Goal: Transaction & Acquisition: Purchase product/service

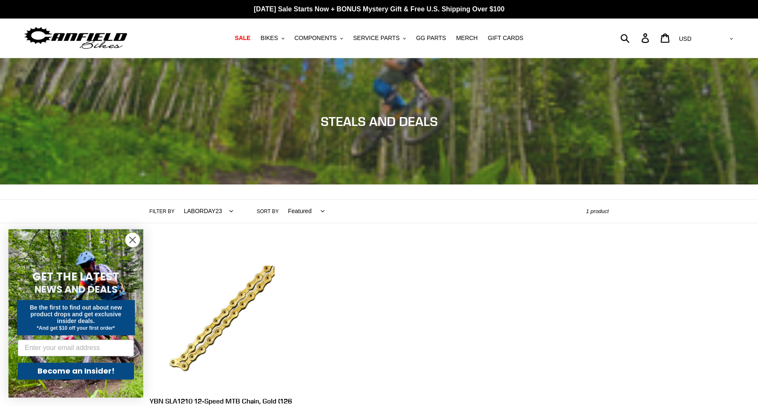
click at [660, 38] on div "Submit Search Log in Cart 0 items Currency AED AFN ALL AMD ANG AUD AWG AZN BAM …" at bounding box center [646, 38] width 178 height 19
click at [655, 38] on div "Submit Search Log in Cart 0 items Currency AED AFN ALL AMD ANG AUD AWG AZN BAM …" at bounding box center [646, 38] width 178 height 19
click at [636, 40] on form "Submit" at bounding box center [596, 38] width 79 height 19
click at [619, 37] on input "Search" at bounding box center [596, 38] width 79 height 19
type input "Guerilla Gravity"
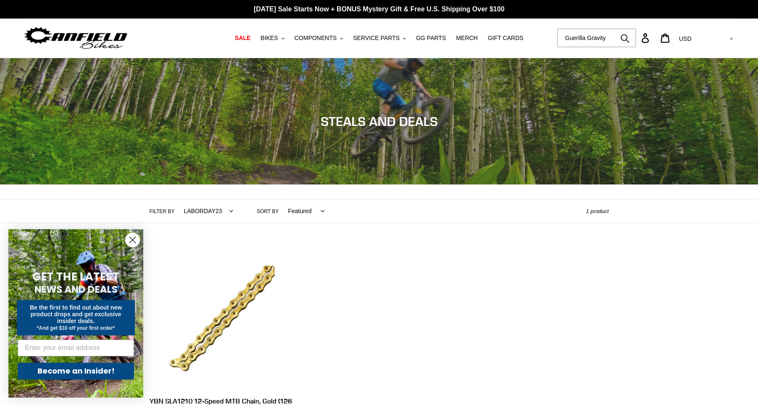
click at [615, 29] on button "Submit" at bounding box center [625, 38] width 21 height 19
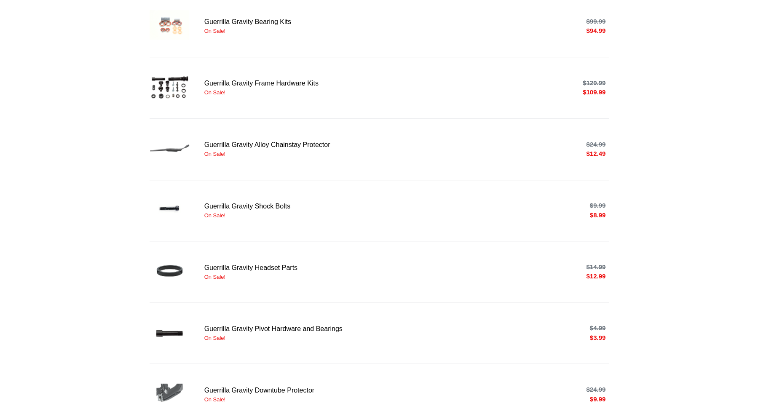
scroll to position [250, 0]
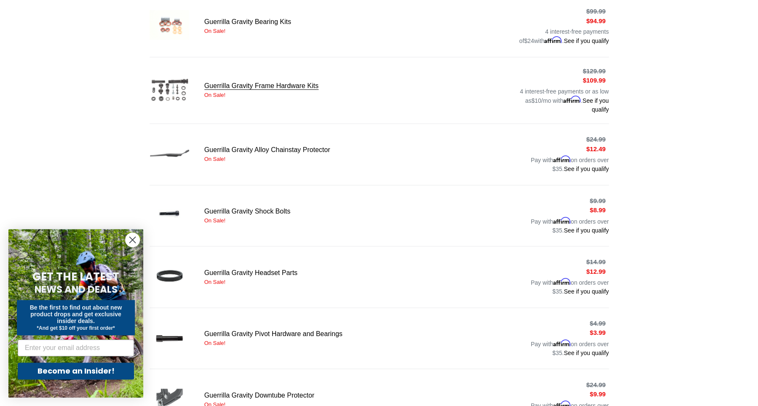
click at [275, 93] on link "Guerrilla Gravity Frame Hardware Kits" at bounding box center [379, 91] width 459 height 48
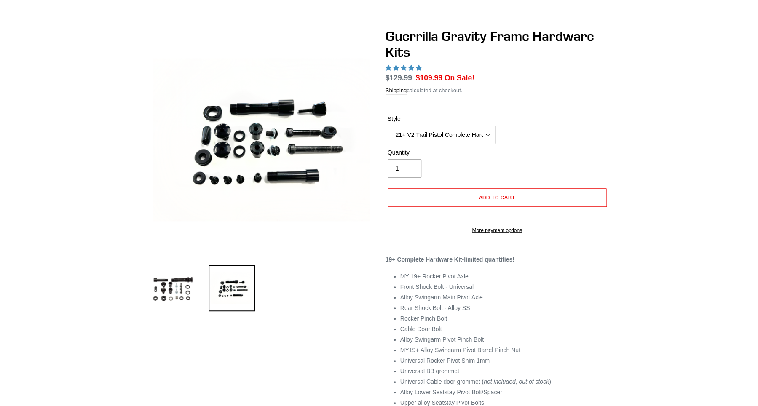
select select "highest-rating"
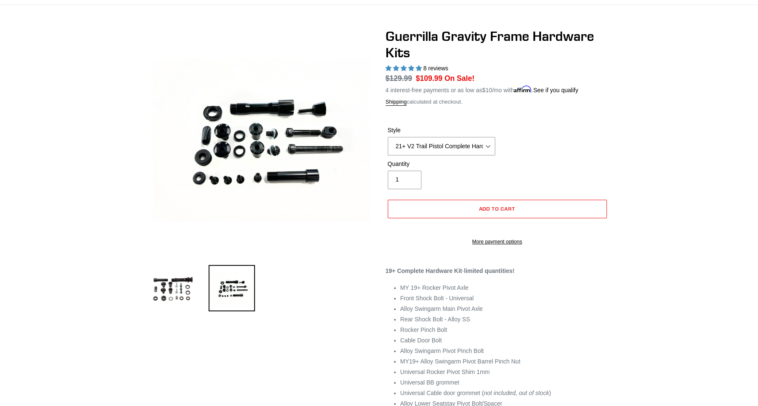
scroll to position [53, 0]
click at [423, 134] on div "Style 19+ Hardware Kit 21+ V2 Trail Pistol Complete Hardware Kit" at bounding box center [442, 140] width 112 height 29
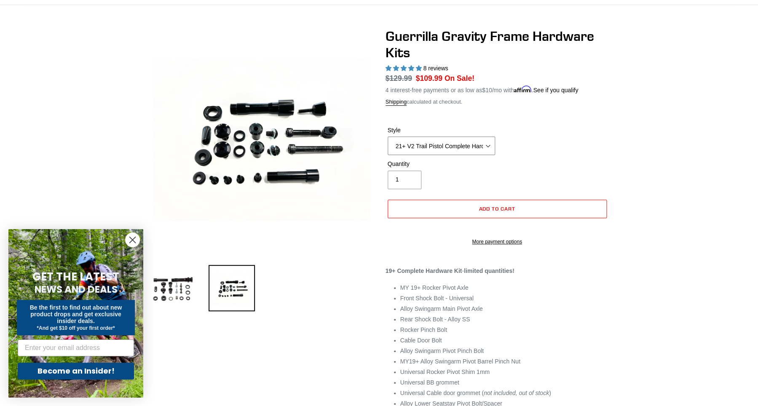
click at [388, 137] on select "19+ Hardware Kit 21+ V2 Trail Pistol Complete Hardware Kit" at bounding box center [441, 146] width 107 height 19
click option "19+ Hardware Kit" at bounding box center [0, 0] width 0 height 0
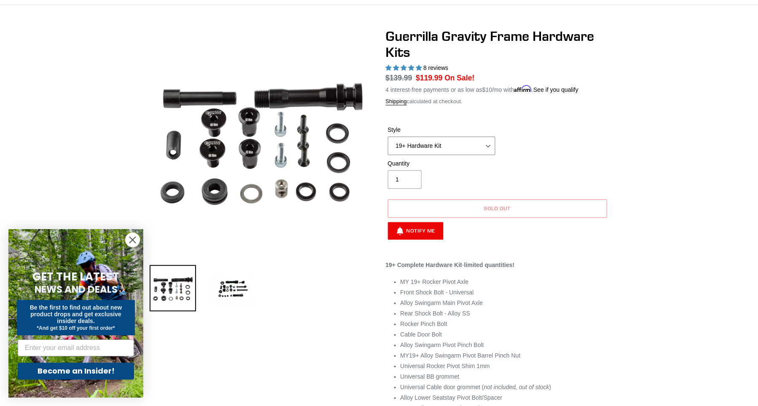
click at [388, 137] on select "19+ Hardware Kit 21+ V2 Trail Pistol Complete Hardware Kit" at bounding box center [441, 146] width 107 height 19
click option "21+ V2 Trail Pistol Complete Hardware Kit" at bounding box center [0, 0] width 0 height 0
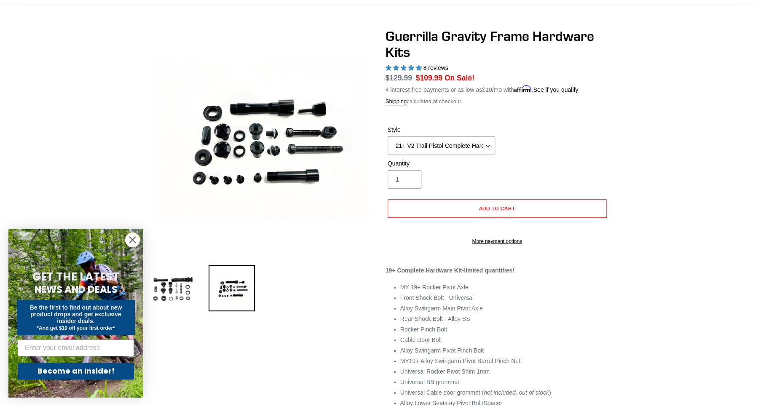
click at [388, 137] on select "19+ Hardware Kit 21+ V2 Trail Pistol Complete Hardware Kit" at bounding box center [441, 146] width 107 height 19
select select "19+ Hardware Kit"
click option "19+ Hardware Kit" at bounding box center [0, 0] width 0 height 0
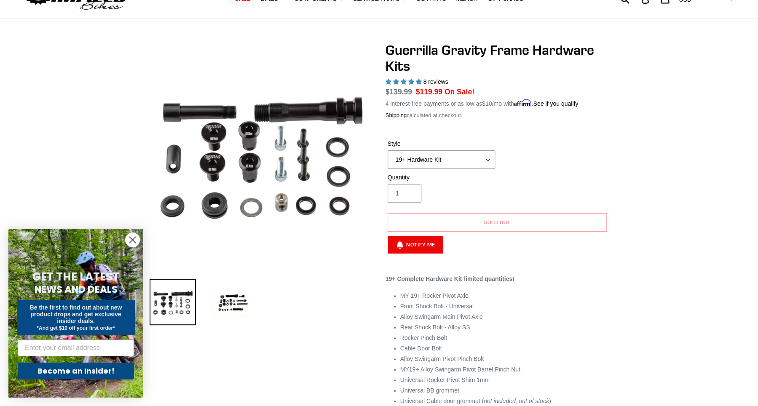
scroll to position [38, 0]
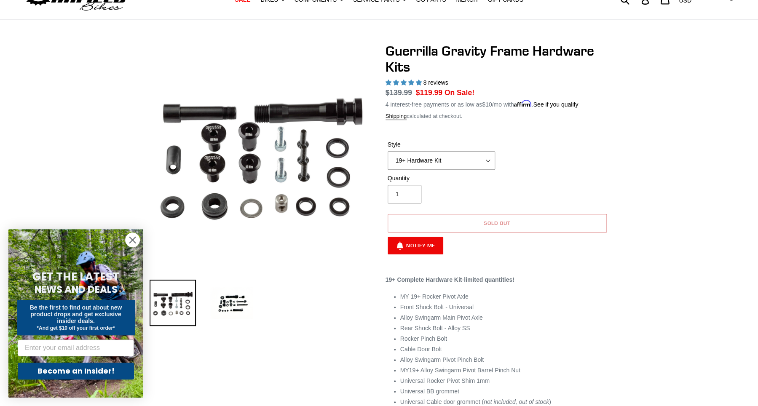
click at [502, 230] on button "Sold out" at bounding box center [497, 223] width 219 height 19
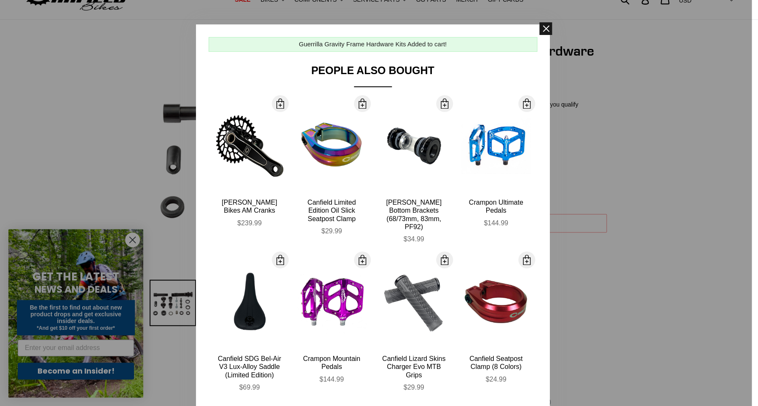
click at [546, 32] on span at bounding box center [545, 28] width 13 height 13
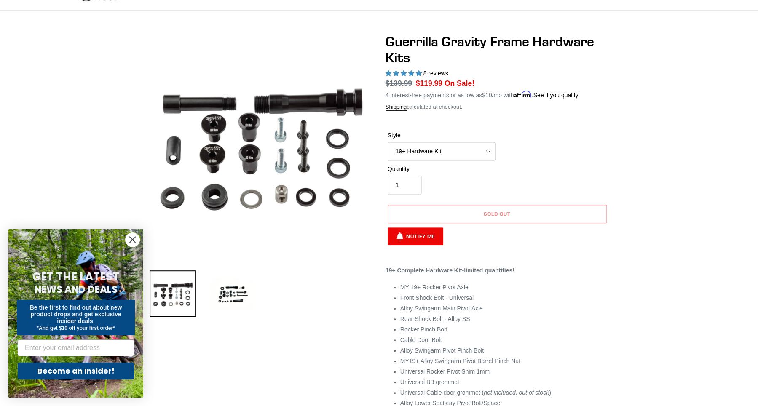
scroll to position [0, 0]
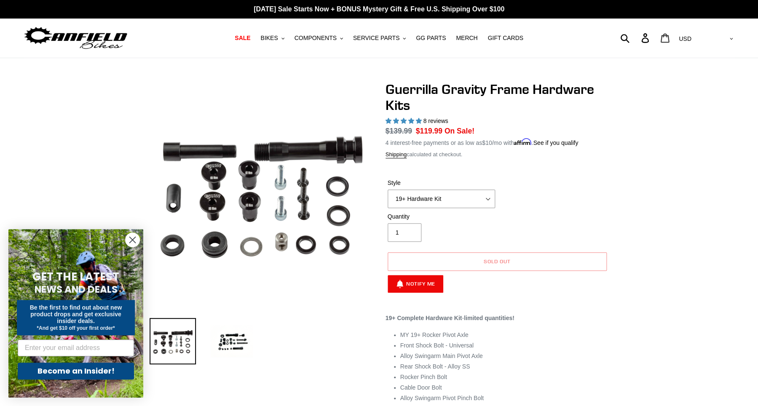
click at [670, 37] on icon at bounding box center [665, 37] width 9 height 9
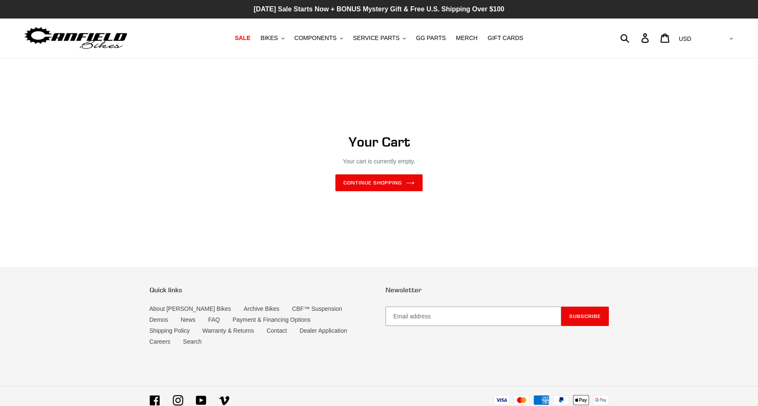
click at [444, 1] on p "[DATE] Sale Starts Now + BONUS Mystery Gift & Free U.S. Shipping Over $100" at bounding box center [379, 9] width 758 height 19
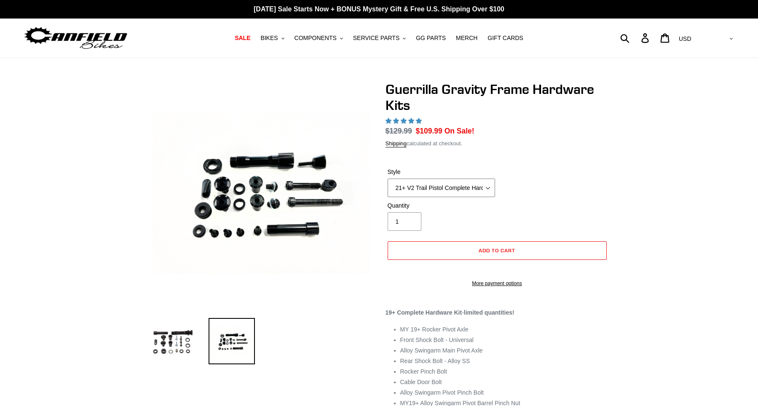
click at [388, 179] on select "19+ Hardware Kit 21+ V2 Trail Pistol Complete Hardware Kit" at bounding box center [441, 188] width 107 height 19
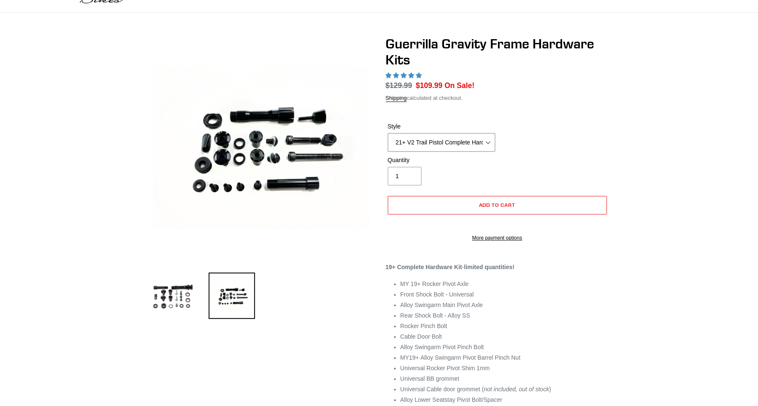
scroll to position [46, 0]
select select "highest-rating"
select select "19+ Hardware Kit"
click option "19+ Hardware Kit" at bounding box center [0, 0] width 0 height 0
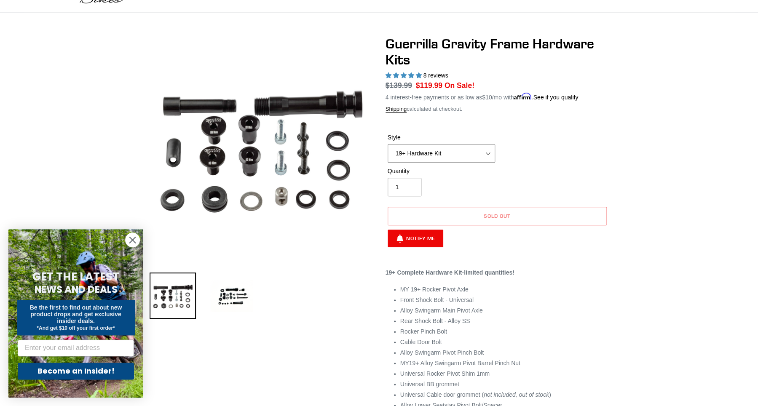
scroll to position [140, 0]
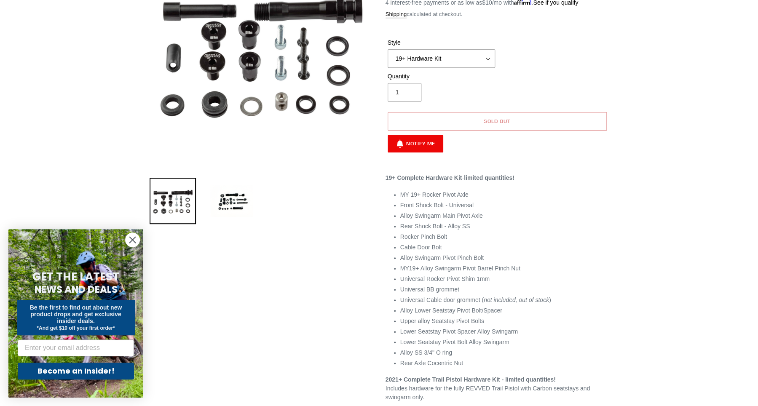
click at [413, 124] on button "Sold out" at bounding box center [497, 121] width 219 height 19
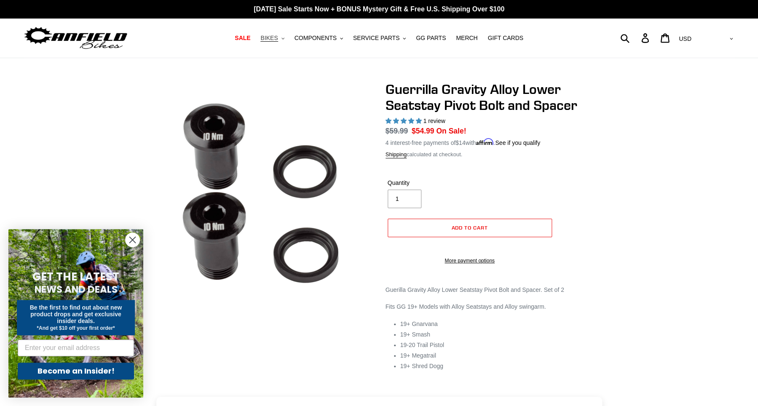
select select "highest-rating"
click at [425, 87] on h1 "Guerrilla Gravity Alloy Lower Seatstay Pivot Bolt and Spacer" at bounding box center [497, 97] width 223 height 32
click at [314, 40] on span "COMPONENTS" at bounding box center [316, 38] width 42 height 7
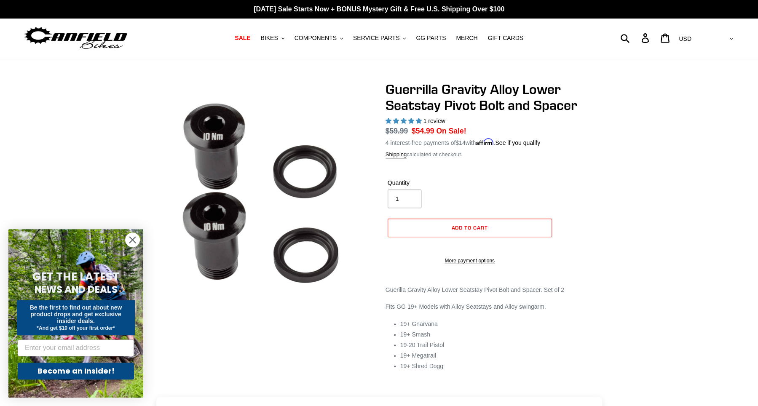
click at [656, 36] on div "Submit Search Log in Cart 0 items Currency AED AFN ALL AMD ANG AUD AWG AZN BAM …" at bounding box center [646, 38] width 178 height 19
click at [636, 42] on form "Submit" at bounding box center [596, 38] width 79 height 19
type input "Guerilla Gravity"
click at [630, 38] on icon "submit" at bounding box center [624, 38] width 9 height 10
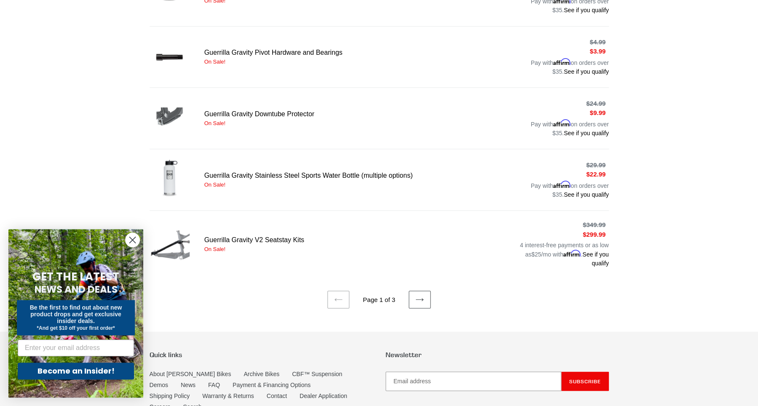
scroll to position [532, 0]
click at [133, 240] on icon "Close dialog" at bounding box center [133, 240] width 6 height 6
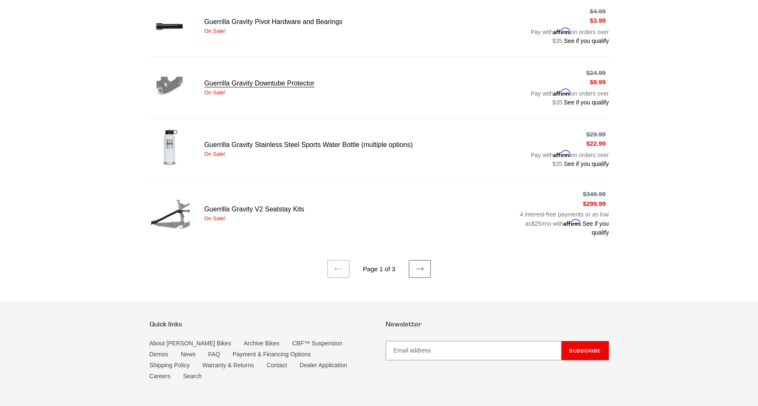
scroll to position [595, 0]
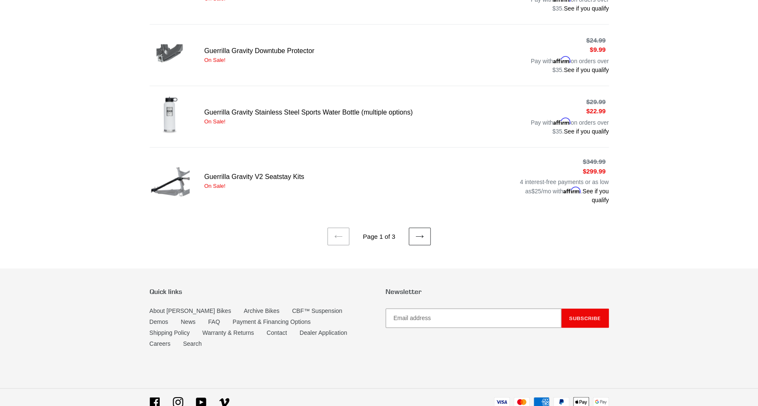
click at [418, 237] on icon at bounding box center [420, 236] width 8 height 8
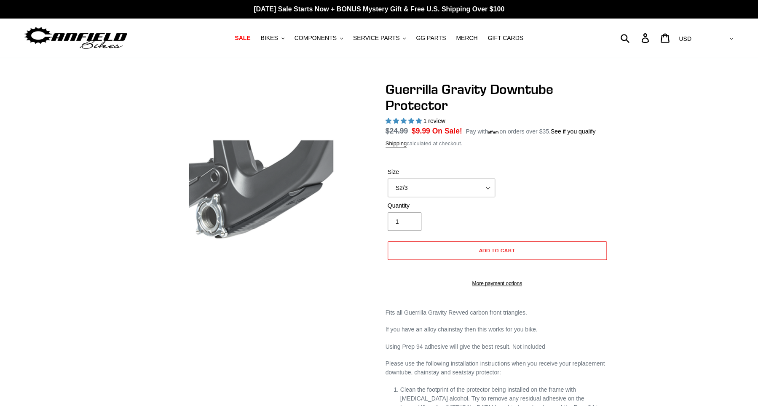
select select "highest-rating"
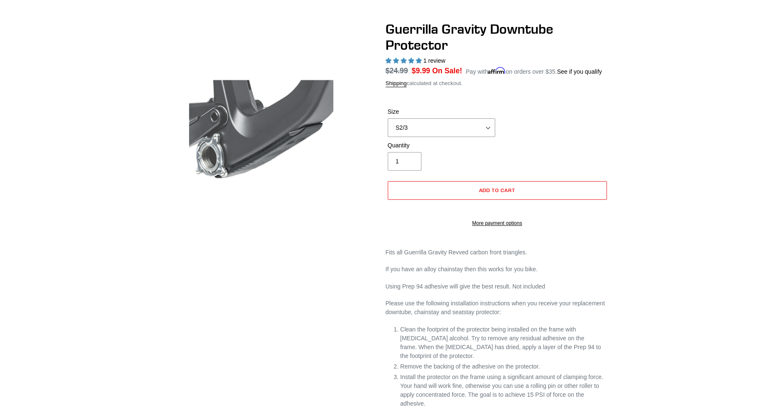
scroll to position [75, 0]
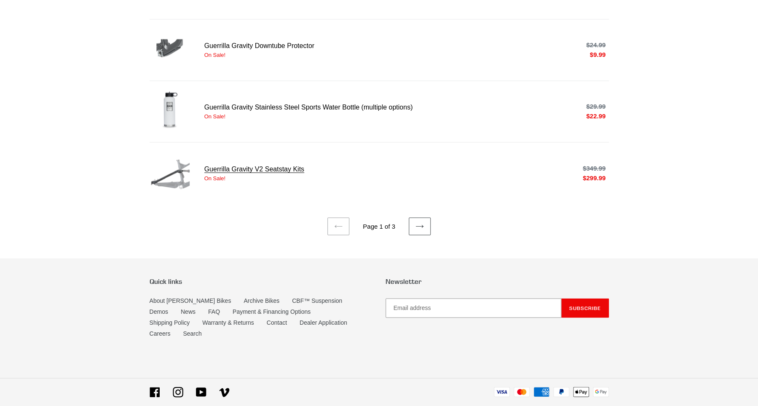
click at [262, 166] on link "Guerrilla Gravity V2 Seatstay Kits" at bounding box center [379, 173] width 459 height 43
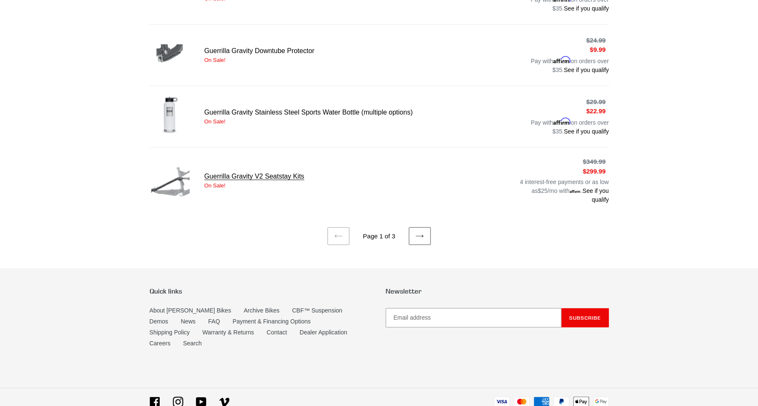
scroll to position [600, 0]
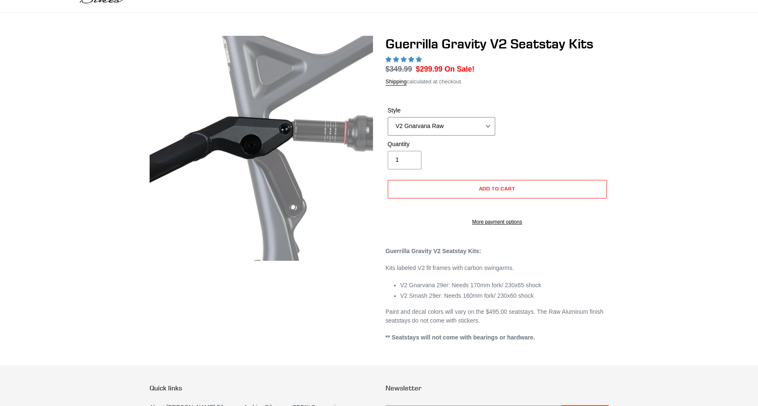
click at [388, 117] on select "V2 Gnarvana V2 Gnarvana Raw V2 Smash V2 Smash Raw" at bounding box center [441, 126] width 107 height 19
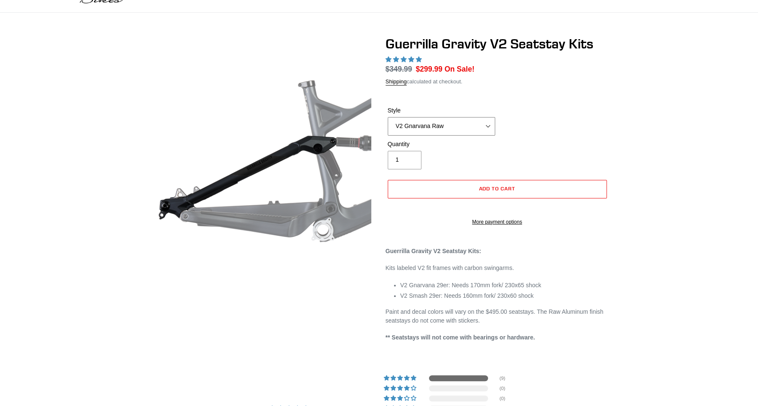
select select "highest-rating"
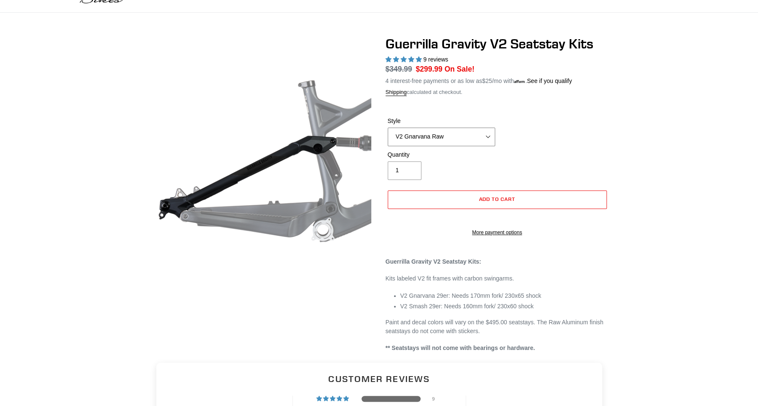
scroll to position [46, 0]
click option "V2 Gnarvana" at bounding box center [0, 0] width 0 height 0
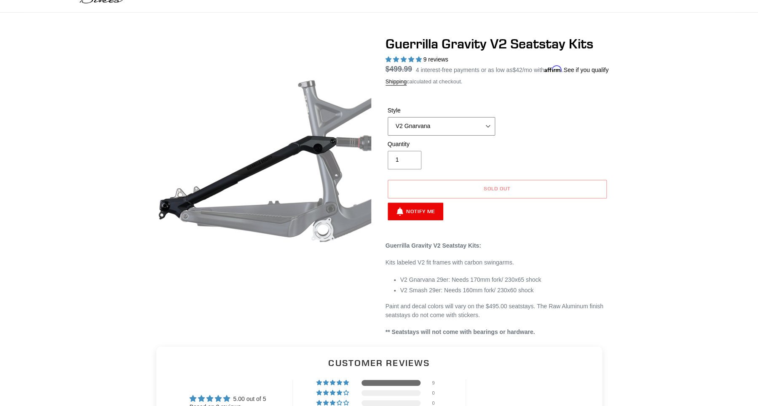
scroll to position [46, 0]
select select "V2 Smash Raw"
click option "V2 Smash Raw" at bounding box center [0, 0] width 0 height 0
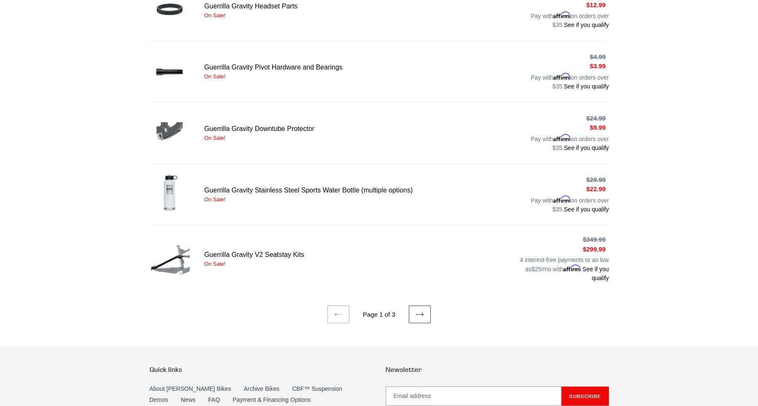
scroll to position [522, 0]
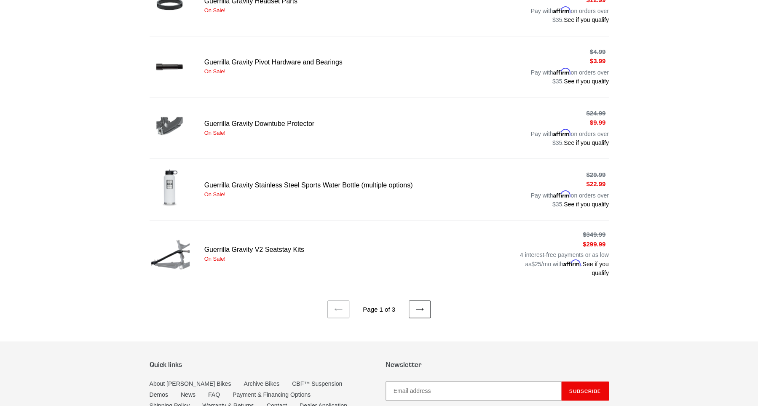
click at [418, 300] on link "Next page" at bounding box center [420, 309] width 22 height 18
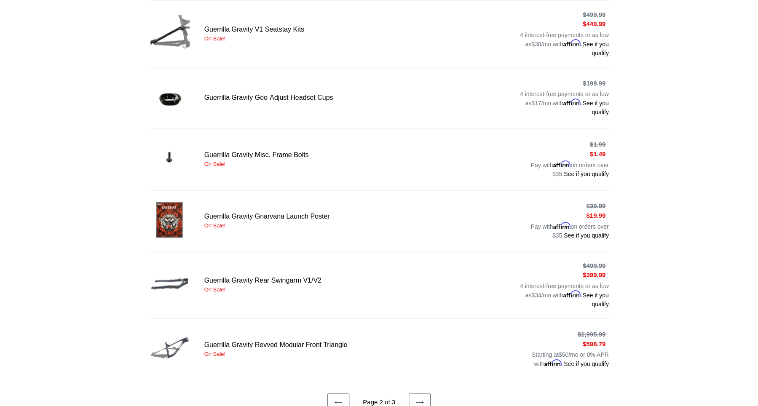
scroll to position [419, 0]
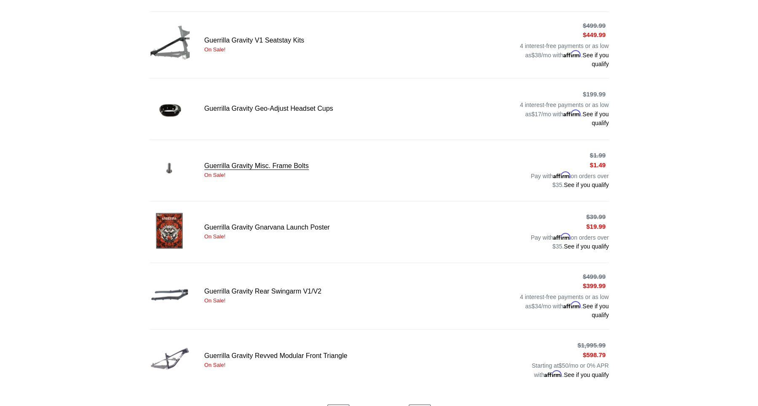
click at [272, 167] on link "Guerrilla Gravity Misc. Frame Bolts" at bounding box center [379, 170] width 459 height 43
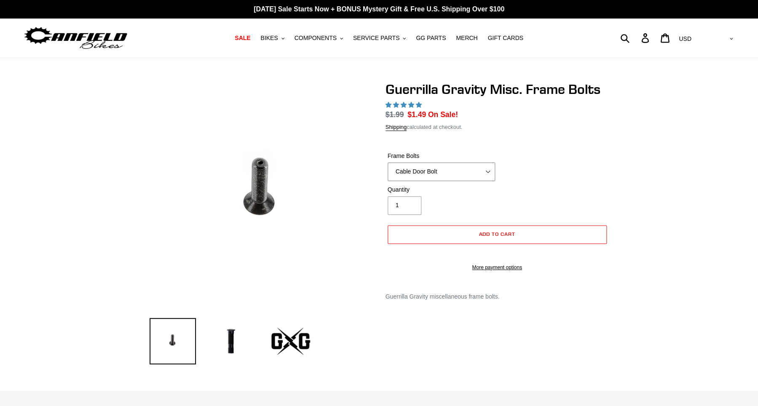
click at [388, 163] on select "Cable Door Bolt X-12 Derailleur Hanger Bolt Bottle Cage Bolt" at bounding box center [441, 172] width 107 height 19
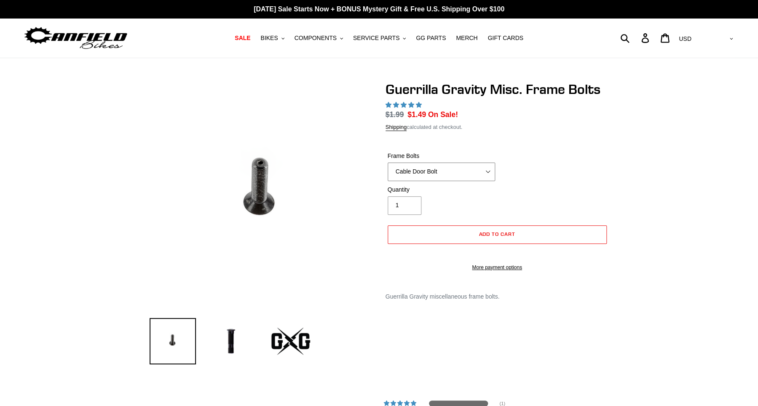
select select "highest-rating"
click option "X-12 Derailleur Hanger Bolt" at bounding box center [0, 0] width 0 height 0
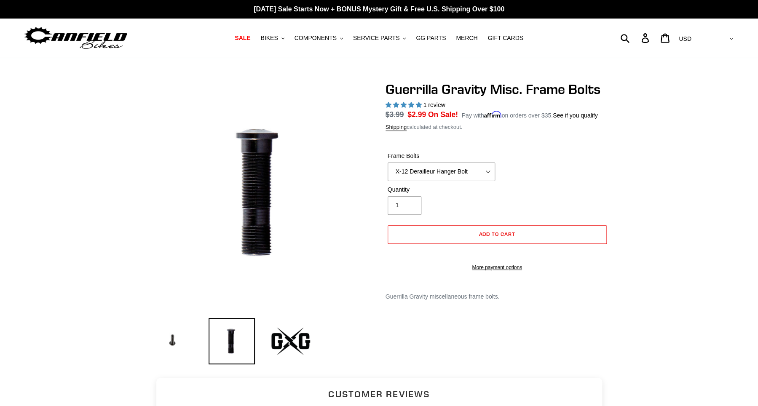
click at [388, 163] on select "Cable Door Bolt X-12 Derailleur Hanger Bolt Bottle Cage Bolt" at bounding box center [441, 172] width 107 height 19
click option "Bottle Cage Bolt" at bounding box center [0, 0] width 0 height 0
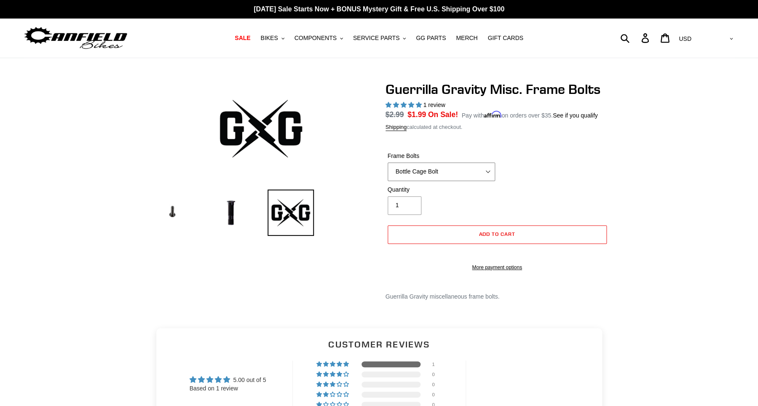
click at [388, 163] on select "Cable Door Bolt X-12 Derailleur Hanger Bolt Bottle Cage Bolt" at bounding box center [441, 172] width 107 height 19
select select "X-12 Derailleur Hanger Bolt"
click option "X-12 Derailleur Hanger Bolt" at bounding box center [0, 0] width 0 height 0
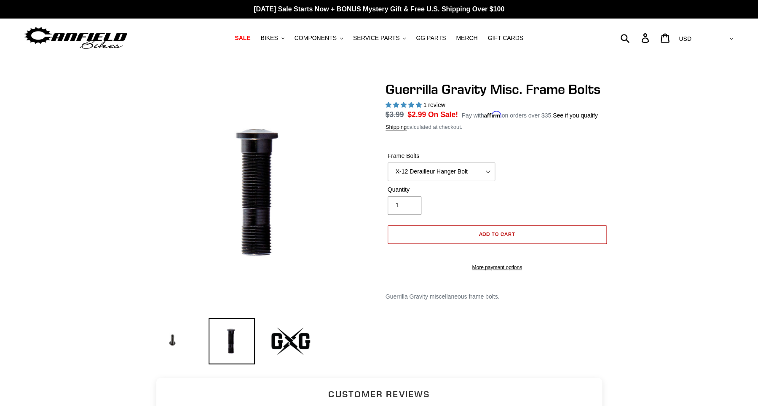
click at [469, 233] on button "Add to cart" at bounding box center [497, 234] width 219 height 19
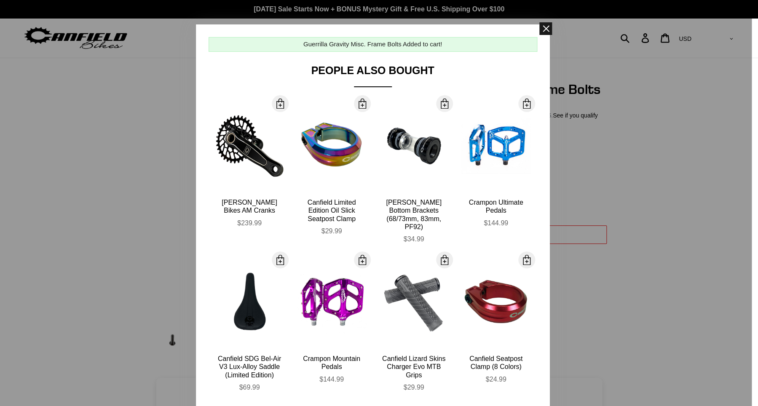
click at [546, 31] on span at bounding box center [545, 28] width 13 height 13
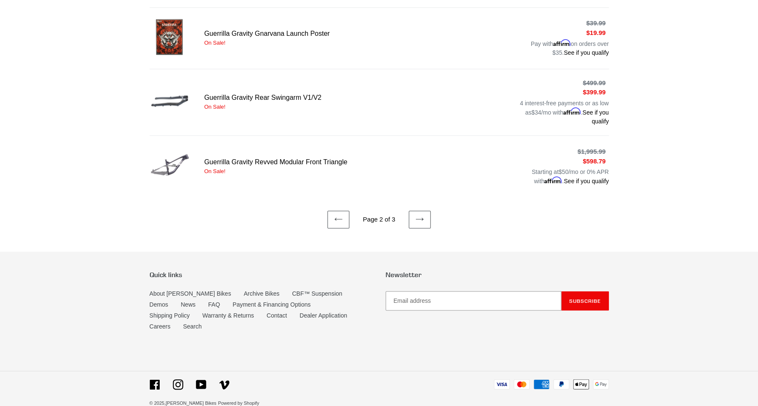
scroll to position [614, 0]
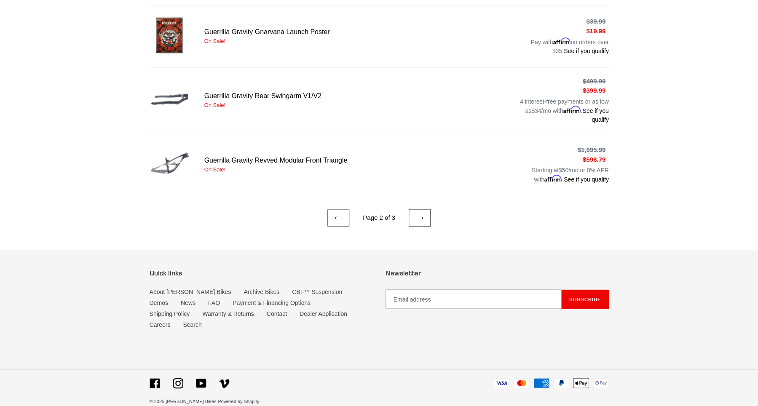
click at [417, 214] on icon at bounding box center [420, 218] width 8 height 8
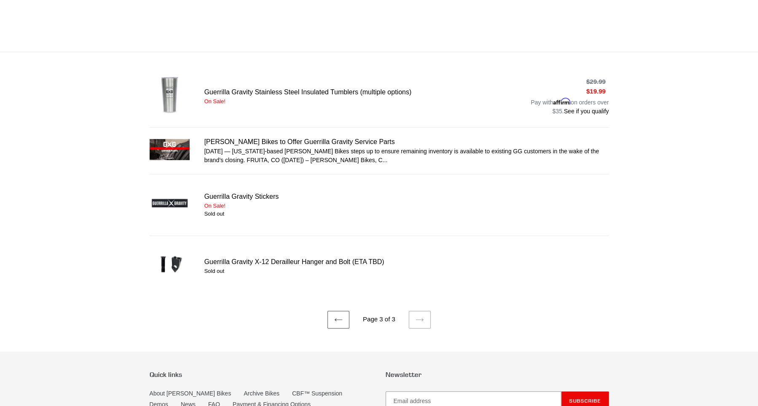
scroll to position [119, 0]
click at [334, 317] on link "Previous page" at bounding box center [338, 319] width 22 height 18
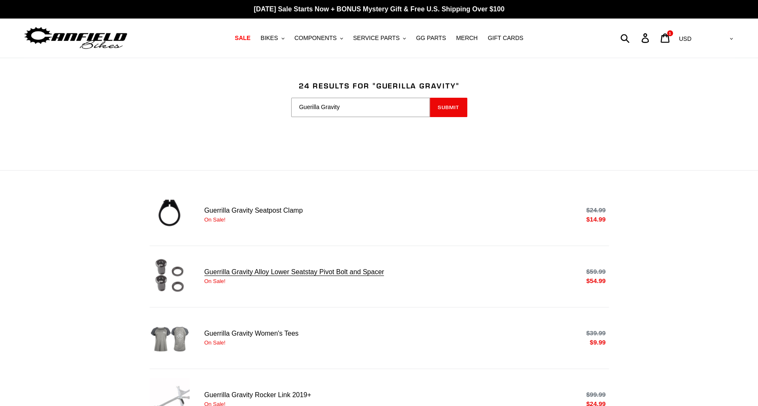
click at [283, 275] on link "Guerrilla Gravity Alloy Lower Seatstay Pivot Bolt and Spacer" at bounding box center [379, 276] width 459 height 43
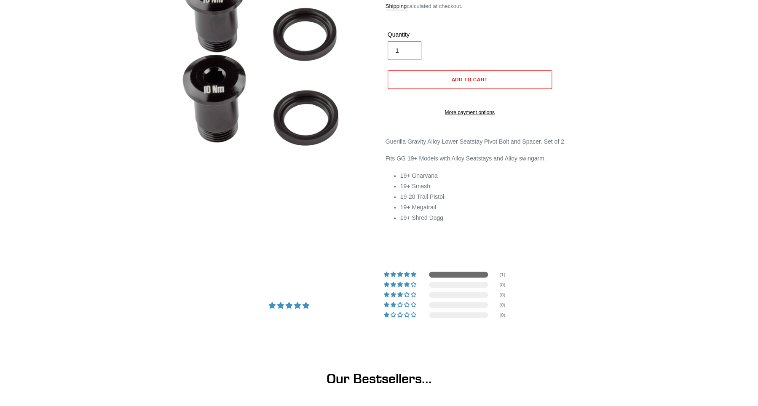
select select "highest-rating"
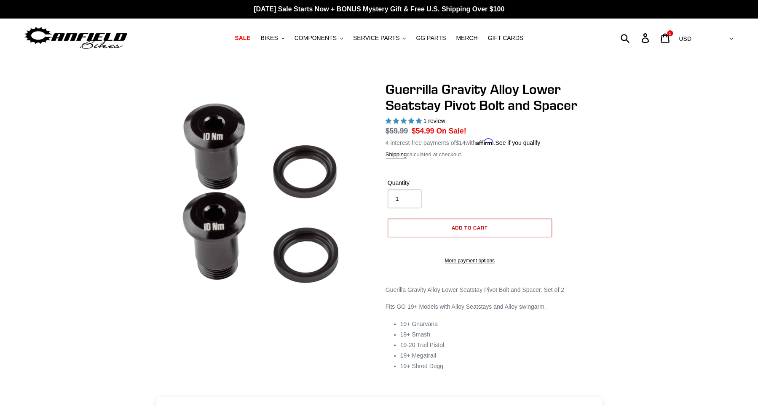
click at [444, 229] on button "Add to cart" at bounding box center [470, 228] width 164 height 19
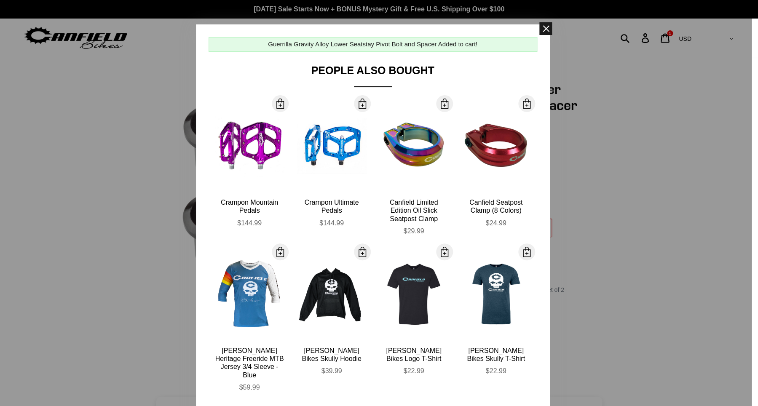
click at [547, 27] on span at bounding box center [545, 28] width 13 height 13
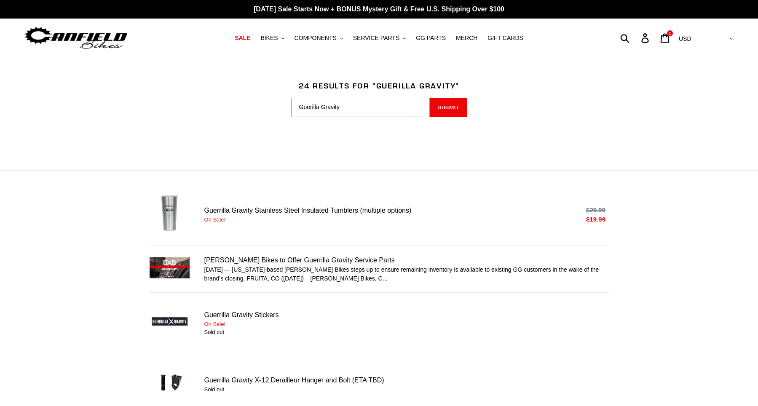
scroll to position [218, 0]
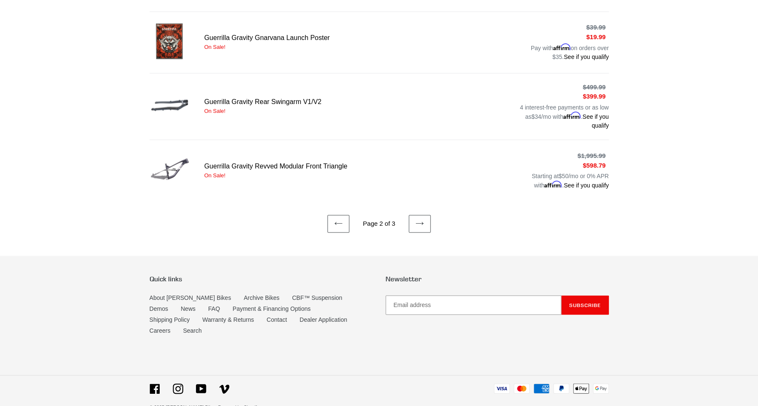
scroll to position [609, 0]
click at [343, 222] on icon at bounding box center [338, 223] width 8 height 8
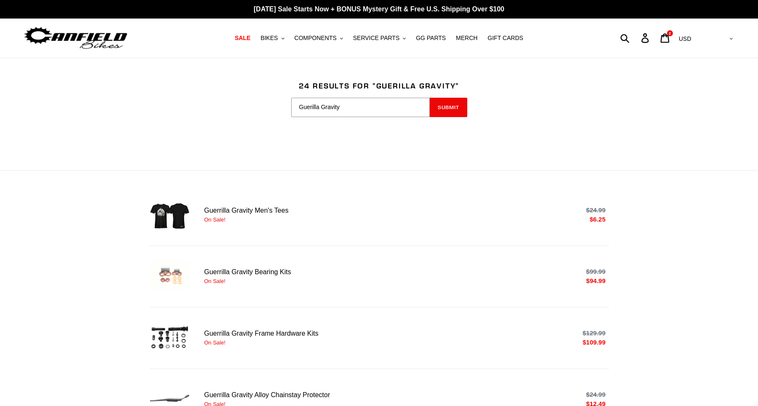
scroll to position [261, 0]
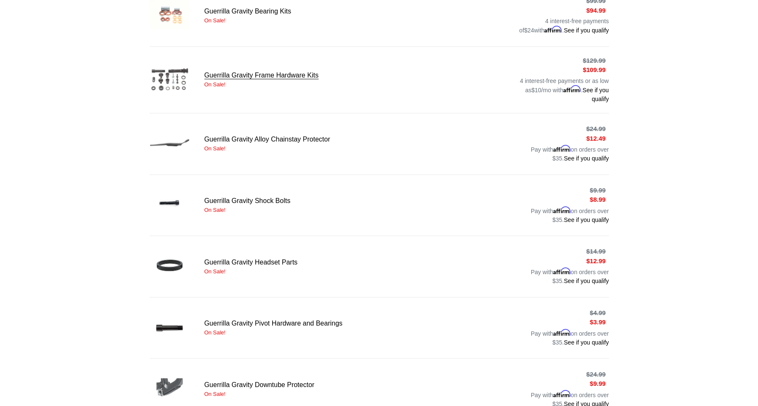
click at [238, 75] on link "Guerrilla Gravity Frame Hardware Kits" at bounding box center [379, 80] width 459 height 48
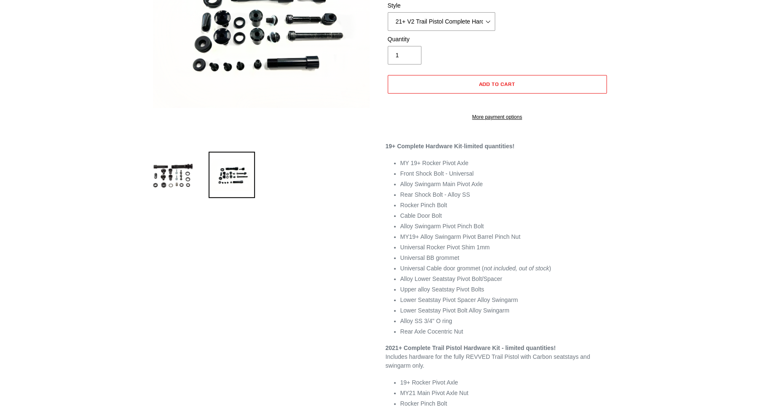
scroll to position [233, 0]
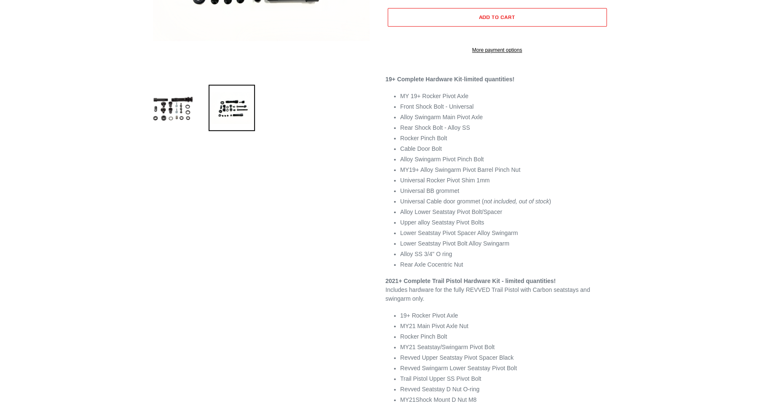
select select "highest-rating"
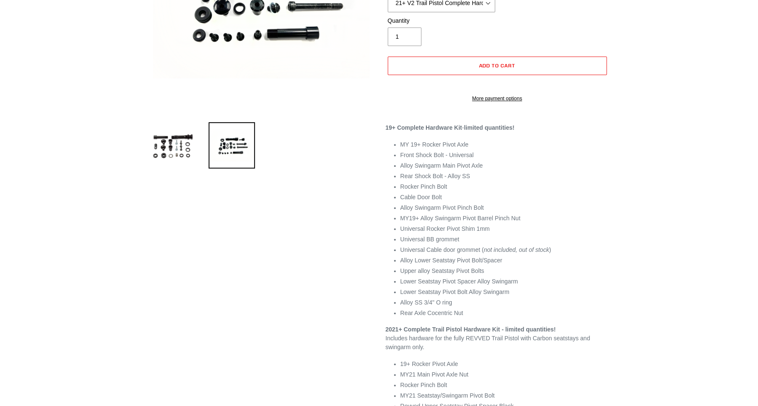
scroll to position [137, 0]
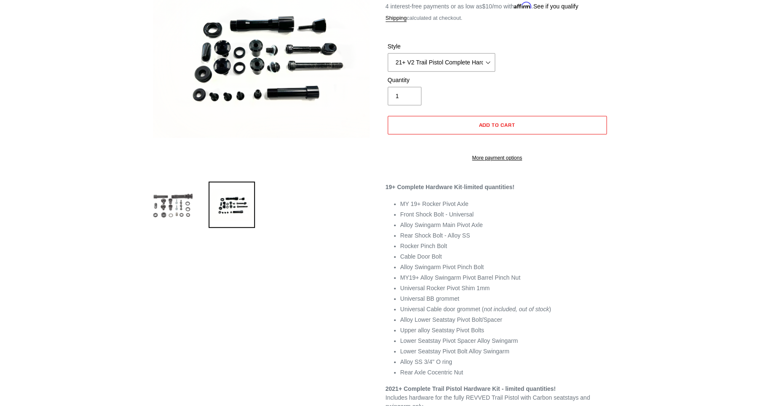
click at [175, 205] on img at bounding box center [173, 205] width 46 height 46
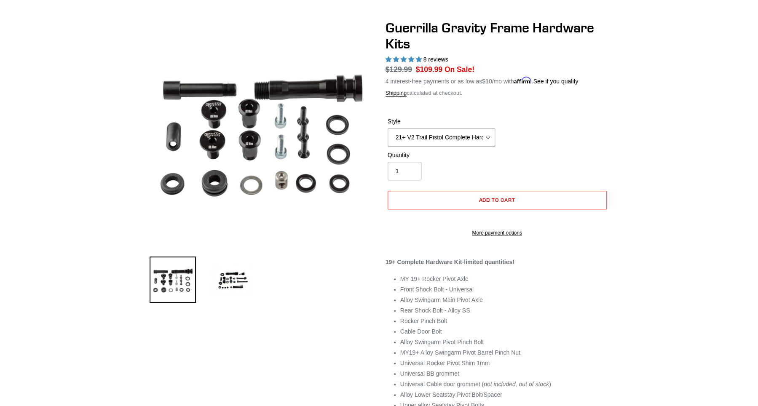
scroll to position [0, 0]
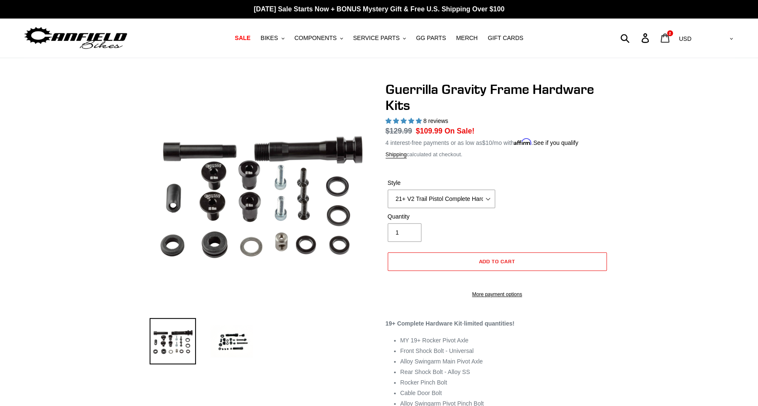
click at [670, 41] on icon at bounding box center [664, 38] width 9 height 10
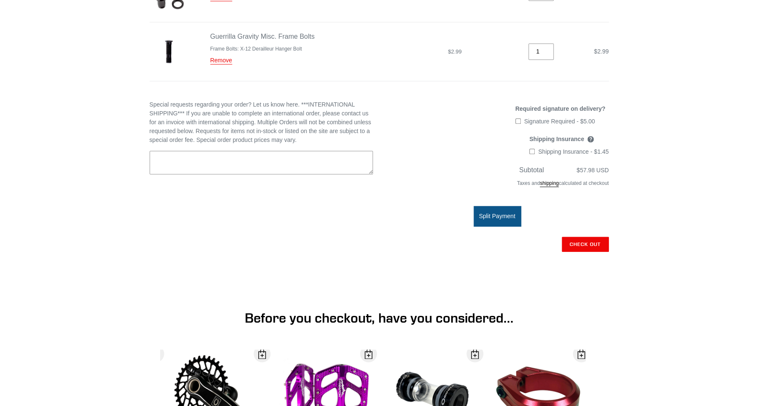
scroll to position [194, 0]
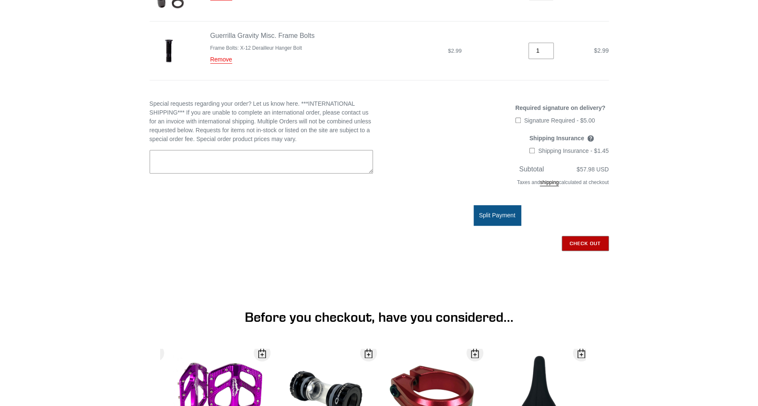
click at [585, 243] on input "Check out" at bounding box center [585, 243] width 47 height 15
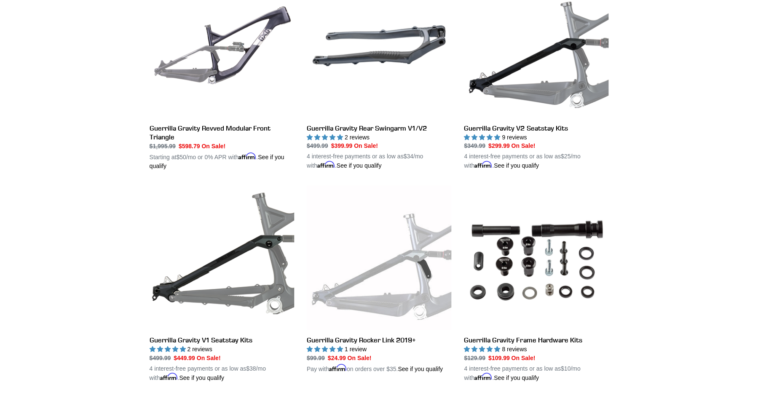
scroll to position [274, 0]
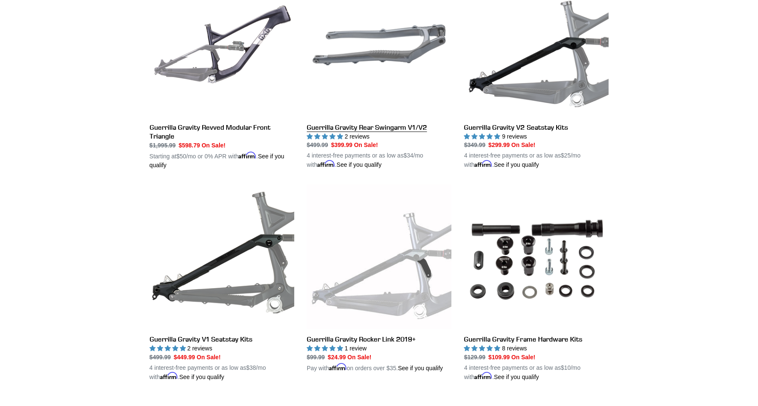
click at [402, 121] on link "Guerrilla Gravity Rear Swingarm V1/V2" at bounding box center [379, 71] width 145 height 197
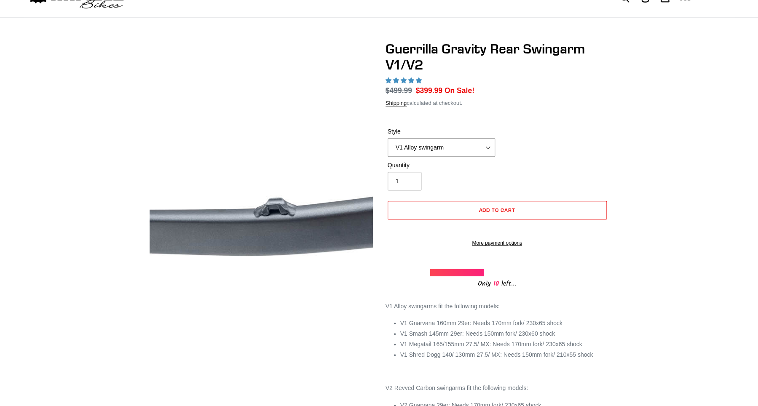
scroll to position [40, 0]
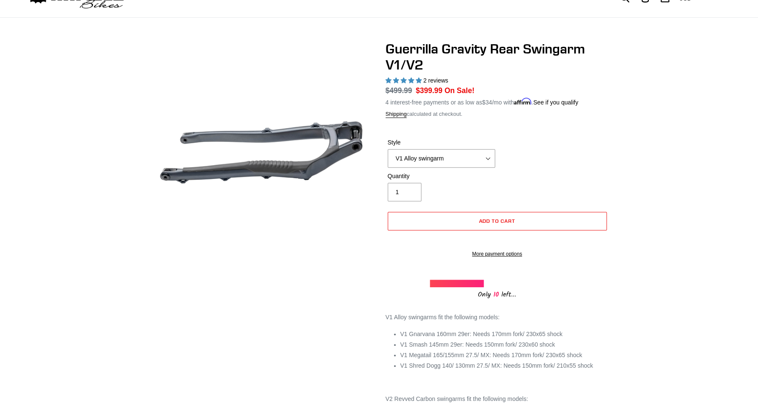
select select "highest-rating"
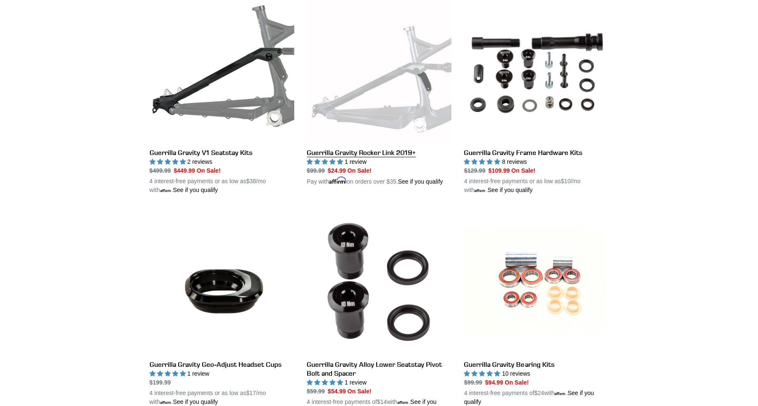
scroll to position [480, 0]
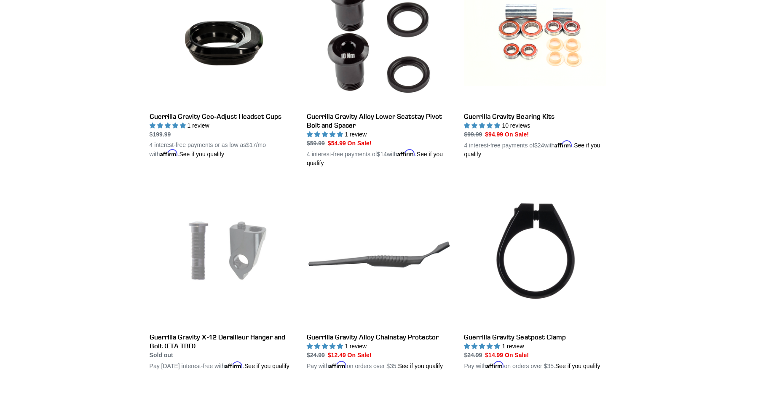
scroll to position [571, 0]
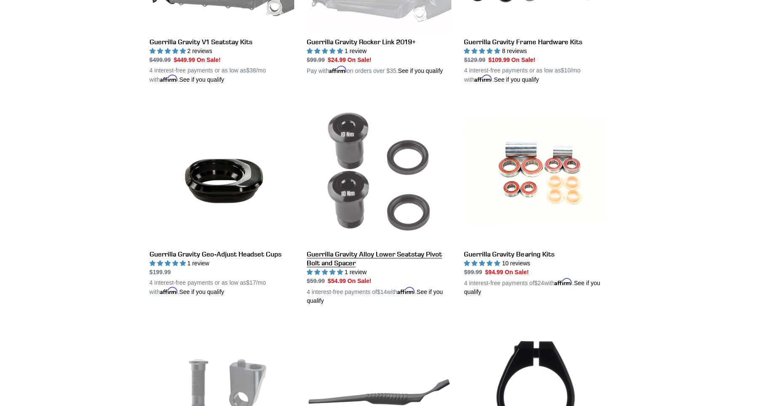
click at [343, 177] on link "Guerrilla Gravity Alloy Lower Seatstay Pivot Bolt and Spacer" at bounding box center [379, 202] width 145 height 206
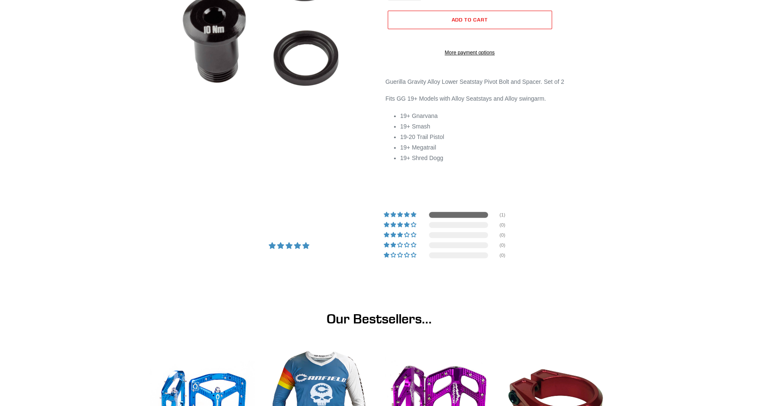
select select "highest-rating"
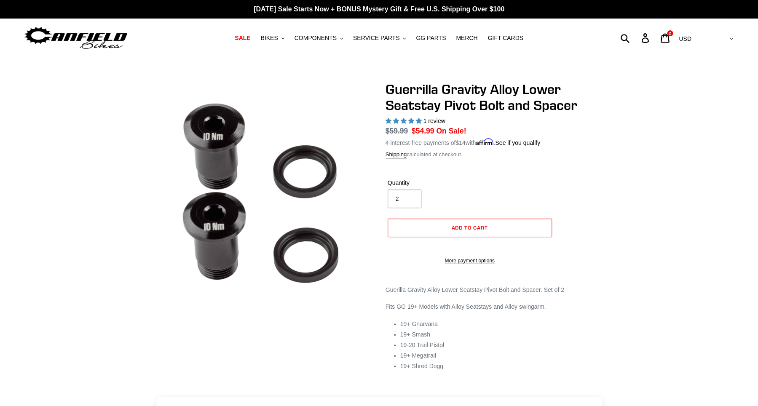
click at [408, 196] on input "2" at bounding box center [405, 199] width 34 height 19
click at [408, 196] on input "3" at bounding box center [405, 199] width 34 height 19
click at [408, 196] on input "4" at bounding box center [405, 199] width 34 height 19
click at [408, 196] on input "5" at bounding box center [405, 199] width 34 height 19
click at [408, 196] on input "6" at bounding box center [405, 199] width 34 height 19
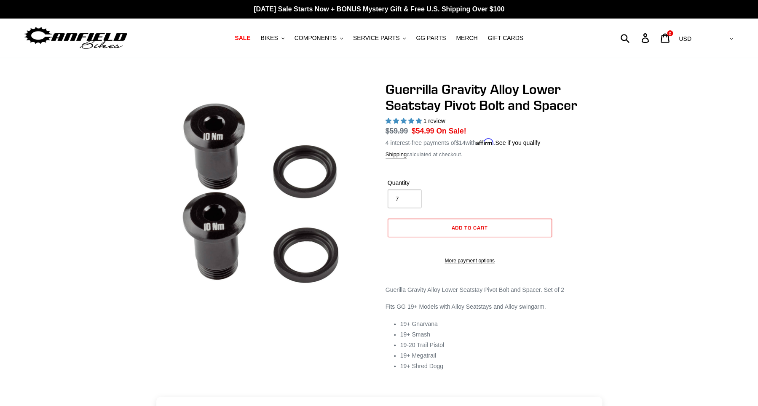
click at [408, 196] on input "7" at bounding box center [405, 199] width 34 height 19
click at [408, 196] on input "8" at bounding box center [405, 199] width 34 height 19
click at [408, 196] on input "9" at bounding box center [405, 199] width 34 height 19
click at [408, 196] on input "10" at bounding box center [405, 199] width 34 height 19
click at [408, 196] on input "11" at bounding box center [405, 199] width 34 height 19
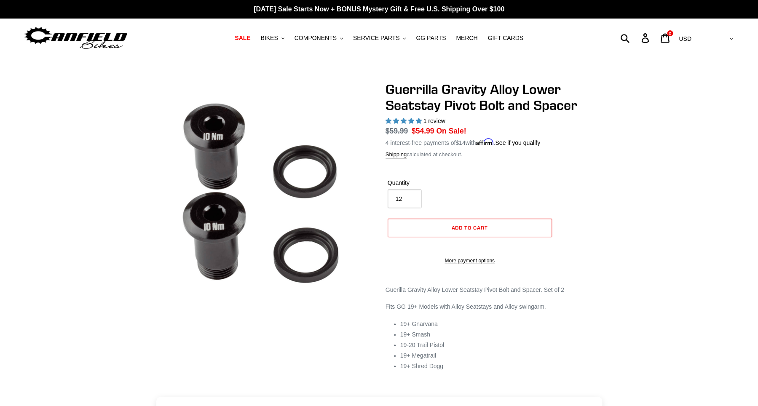
click at [408, 196] on input "12" at bounding box center [405, 199] width 34 height 19
click at [408, 196] on input "13" at bounding box center [405, 199] width 34 height 19
click at [408, 196] on input "14" at bounding box center [405, 199] width 34 height 19
click at [408, 196] on input "15" at bounding box center [405, 199] width 34 height 19
click at [408, 196] on input "16" at bounding box center [405, 199] width 34 height 19
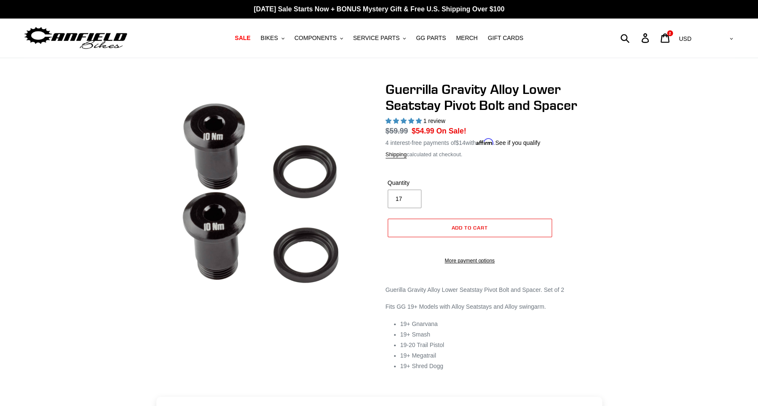
click at [408, 196] on input "17" at bounding box center [405, 199] width 34 height 19
click at [408, 196] on input "18" at bounding box center [405, 199] width 34 height 19
click at [408, 196] on input "19" at bounding box center [405, 199] width 34 height 19
click at [408, 196] on input "20" at bounding box center [405, 199] width 34 height 19
click at [408, 196] on input "21" at bounding box center [405, 199] width 34 height 19
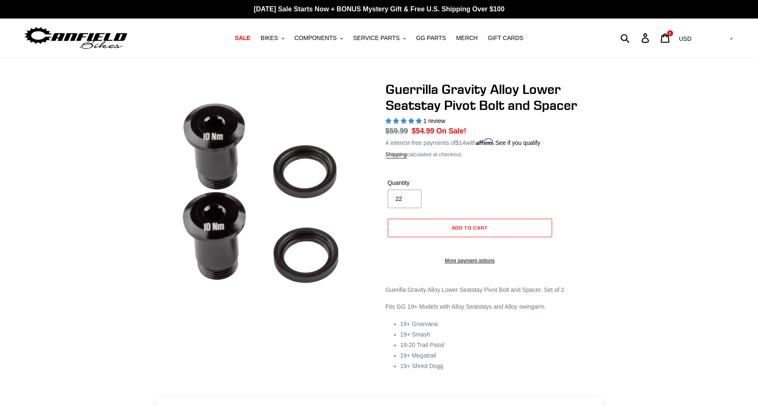
type input "22"
click at [408, 196] on input "22" at bounding box center [405, 199] width 34 height 19
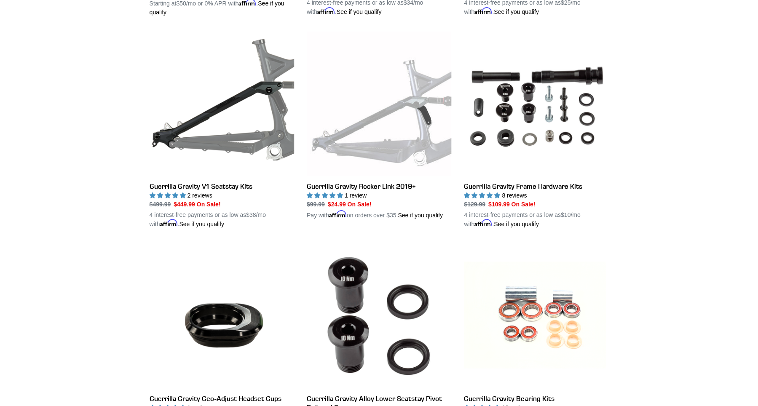
scroll to position [428, 0]
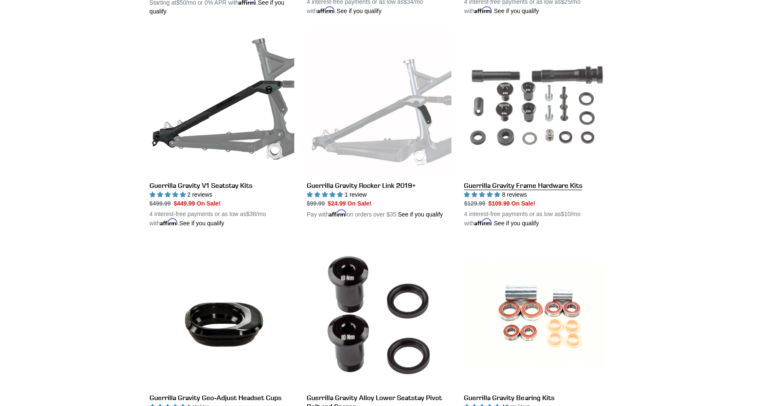
click at [477, 157] on link "Guerrilla Gravity Frame Hardware Kits" at bounding box center [536, 129] width 145 height 197
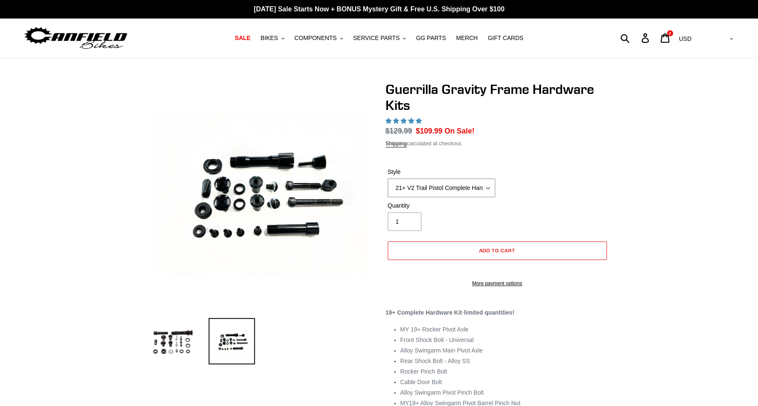
click at [388, 179] on select "19+ Hardware Kit 21+ V2 Trail Pistol Complete Hardware Kit" at bounding box center [441, 188] width 107 height 19
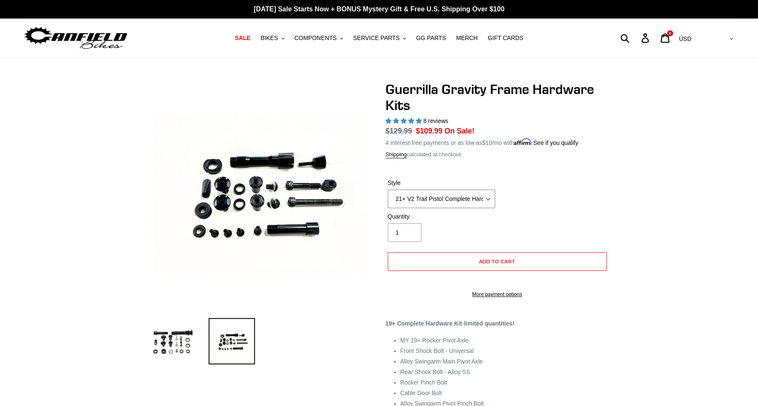
select select "highest-rating"
select select "19+ Hardware Kit"
click option "19+ Hardware Kit" at bounding box center [0, 0] width 0 height 0
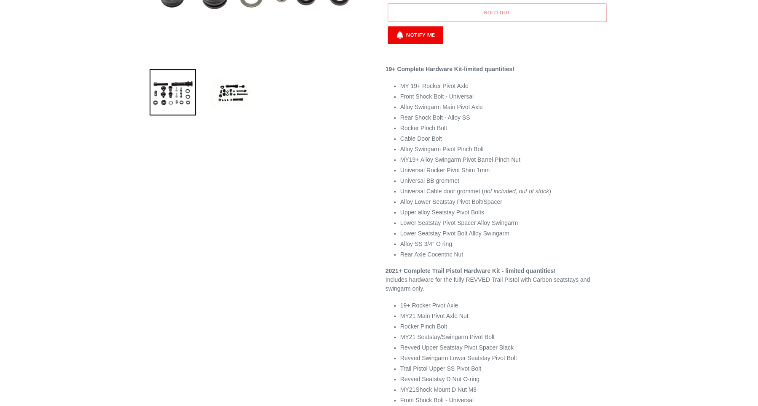
scroll to position [251, 0]
click at [406, 35] on button "Notify Me" at bounding box center [416, 33] width 56 height 18
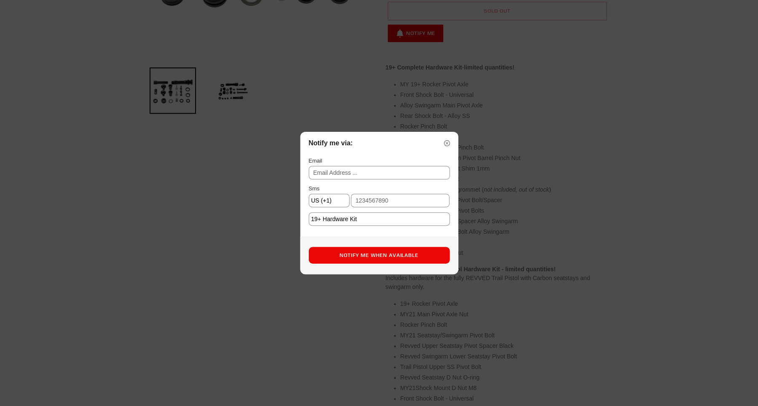
click at [446, 143] on img at bounding box center [447, 143] width 6 height 6
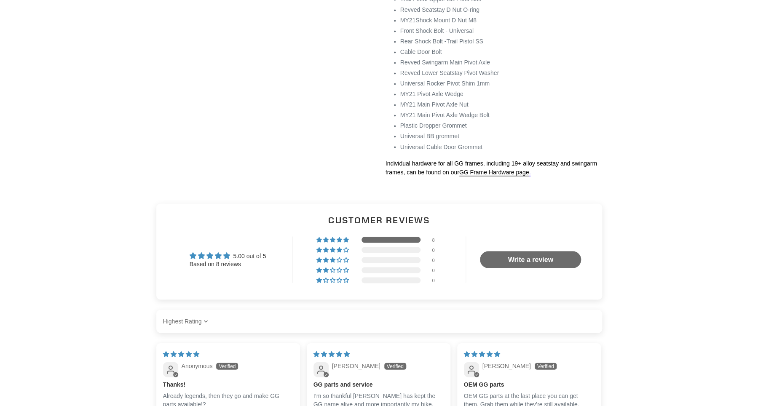
scroll to position [624, 0]
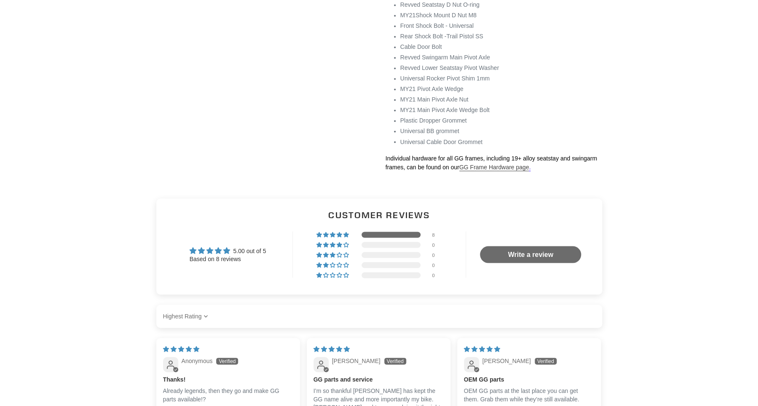
click at [473, 166] on link "GG Frame Hardware page" at bounding box center [494, 168] width 70 height 8
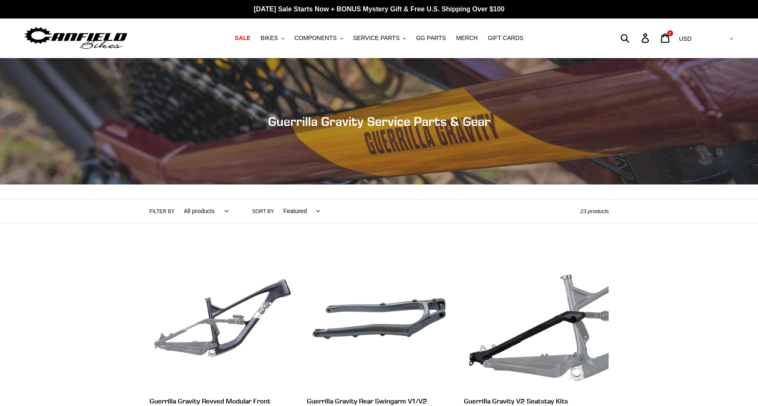
scroll to position [483, 0]
